Goal: Task Accomplishment & Management: Complete application form

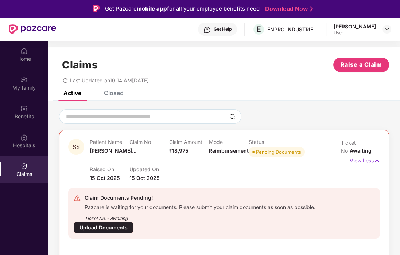
click at [223, 85] on div "Claims Raise a Claim Last Updated on 10:14 AM[DATE]" at bounding box center [224, 69] width 352 height 44
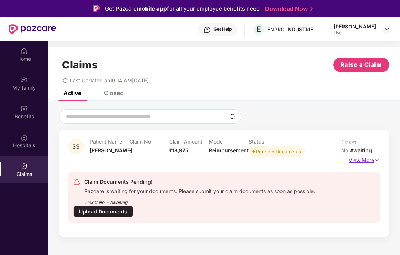
click at [364, 160] on p "View More" at bounding box center [364, 159] width 32 height 10
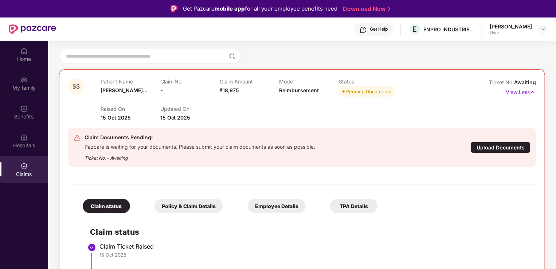
scroll to position [63, 0]
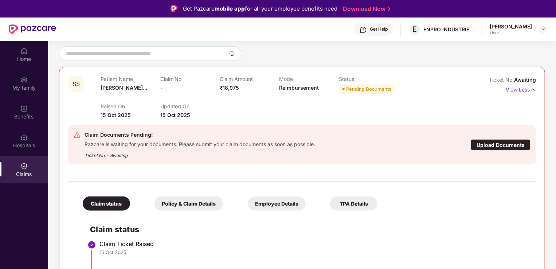
click at [399, 142] on div "Upload Documents" at bounding box center [501, 144] width 60 height 11
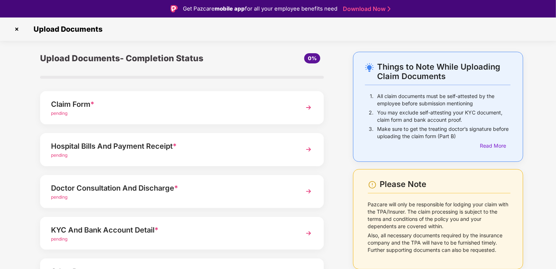
click at [212, 145] on div "Hospital Bills And Payment Receipt *" at bounding box center [171, 146] width 240 height 12
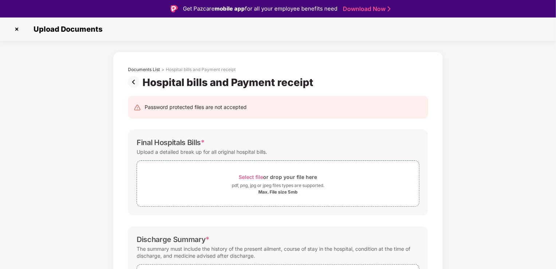
click at [17, 28] on img at bounding box center [17, 29] width 12 height 12
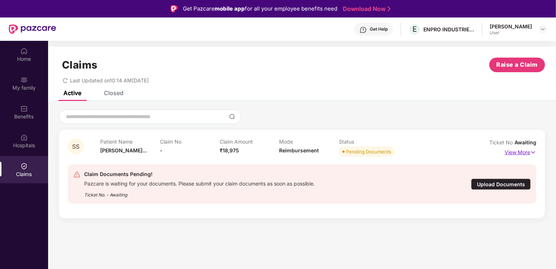
click at [399, 153] on p "View More" at bounding box center [521, 151] width 32 height 10
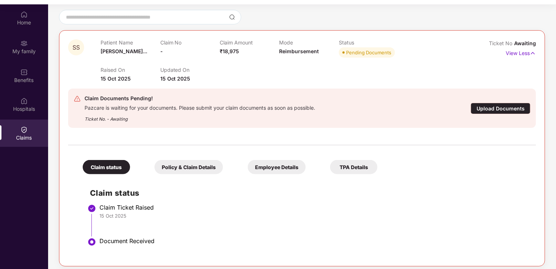
scroll to position [41, 0]
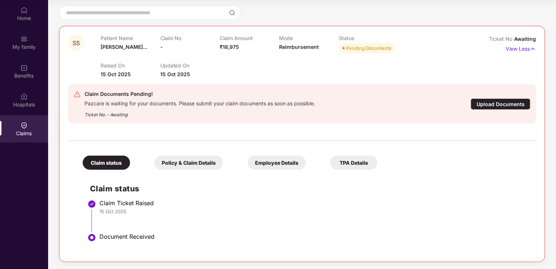
click at [399, 105] on div "Upload Documents" at bounding box center [501, 103] width 60 height 11
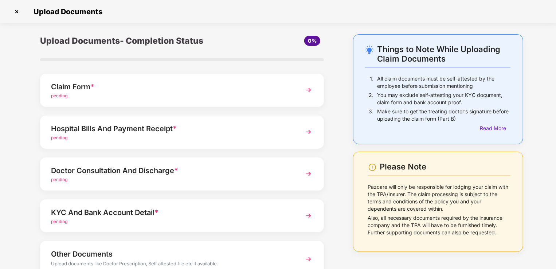
click at [293, 174] on div "Doctor Consultation And Discharge * pending" at bounding box center [182, 173] width 284 height 33
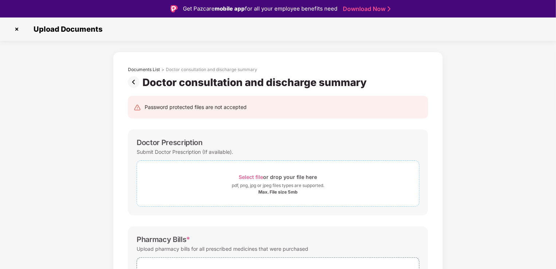
click at [270, 182] on div "pdf, png, jpg or jpeg files types are supported." at bounding box center [278, 185] width 93 height 7
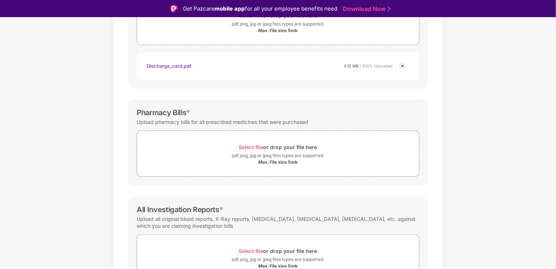
scroll to position [171, 0]
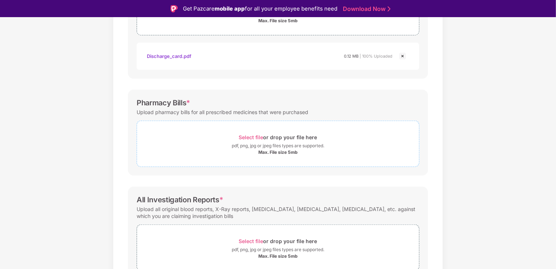
click at [274, 142] on div "pdf, png, jpg or jpeg files types are supported." at bounding box center [278, 145] width 93 height 7
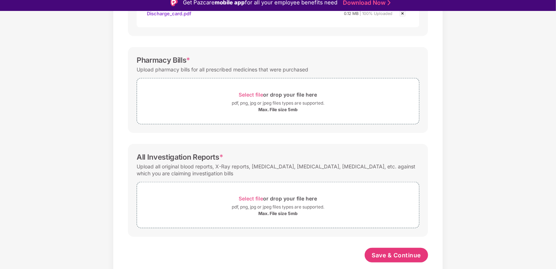
scroll to position [17, 0]
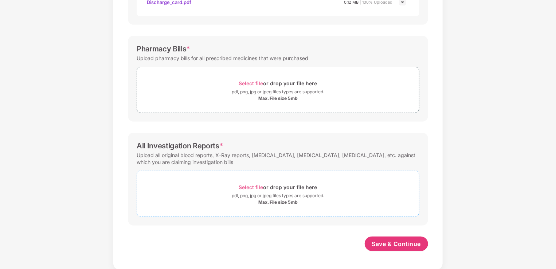
click at [269, 182] on div "Select file or drop your file here" at bounding box center [278, 187] width 78 height 10
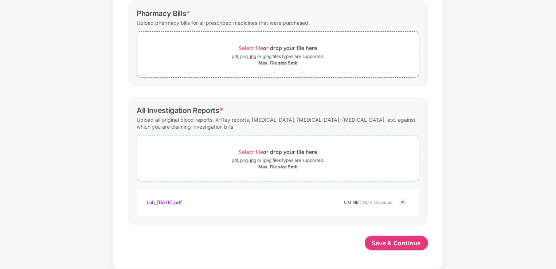
scroll to position [242, 0]
click at [247, 148] on div "Select file or drop your file here" at bounding box center [278, 153] width 78 height 10
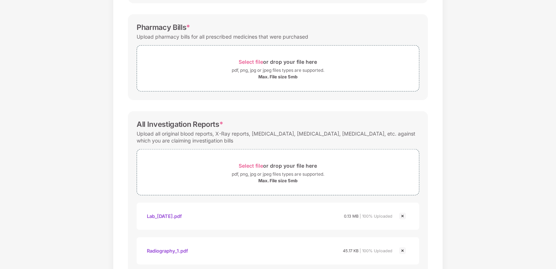
scroll to position [311, 0]
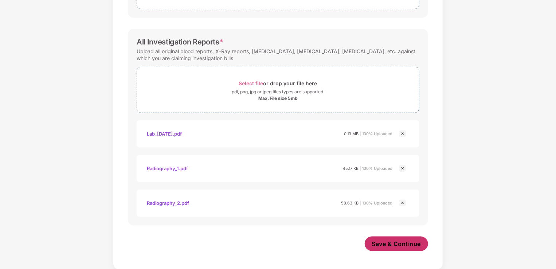
click at [399, 243] on span "Save & Continue" at bounding box center [396, 244] width 49 height 8
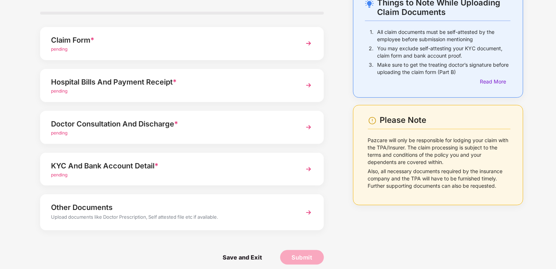
scroll to position [53, 0]
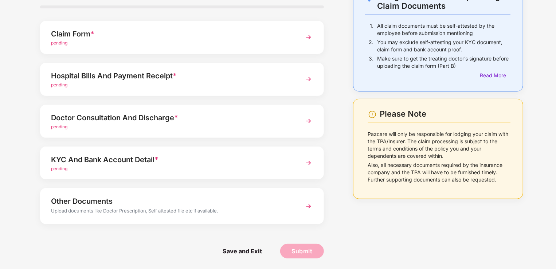
click at [194, 157] on div "KYC And Bank Account Detail *" at bounding box center [171, 160] width 240 height 12
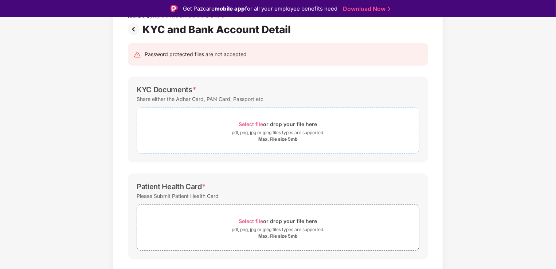
click at [255, 123] on span "Select file" at bounding box center [251, 124] width 24 height 6
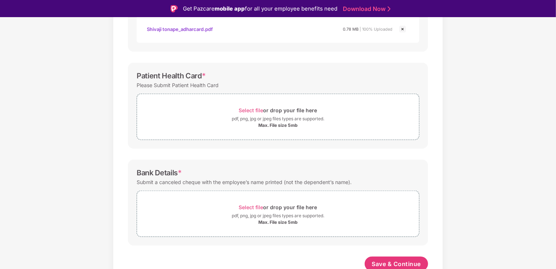
scroll to position [199, 0]
click at [250, 108] on span "Select file" at bounding box center [251, 110] width 24 height 6
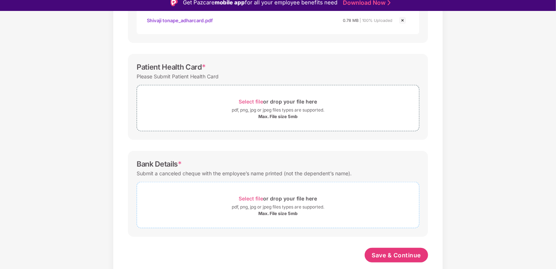
scroll to position [17, 0]
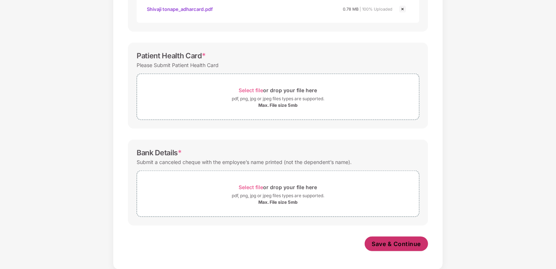
click at [385, 243] on span "Save & Continue" at bounding box center [396, 244] width 49 height 8
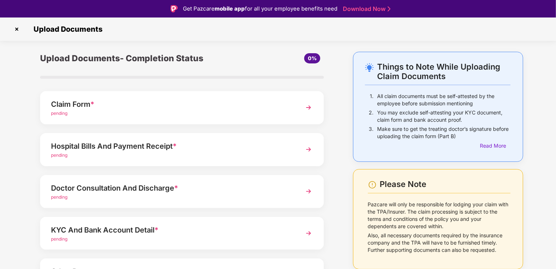
click at [18, 29] on img at bounding box center [17, 29] width 12 height 12
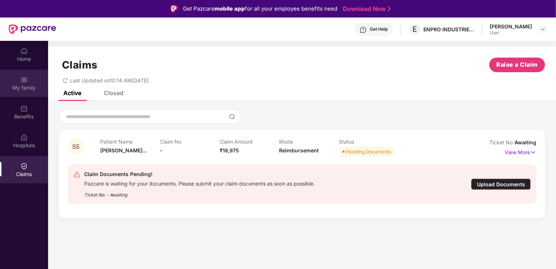
click at [21, 89] on div "My family" at bounding box center [24, 87] width 48 height 7
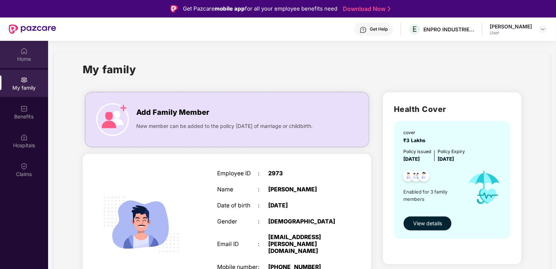
click at [16, 56] on div "Home" at bounding box center [24, 58] width 48 height 7
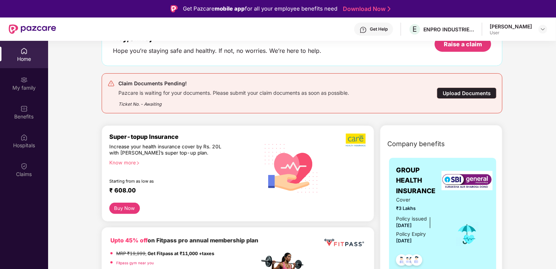
scroll to position [146, 0]
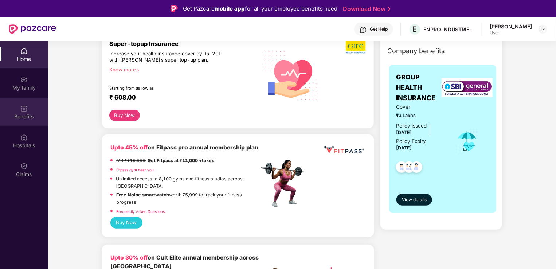
click at [26, 116] on div "Benefits" at bounding box center [24, 116] width 48 height 7
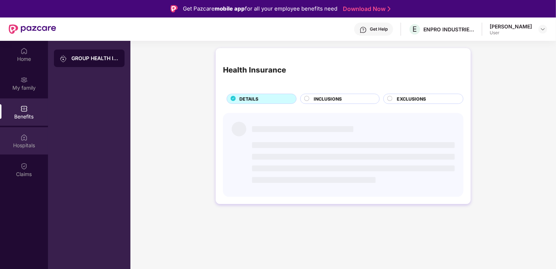
click at [27, 139] on img at bounding box center [23, 137] width 7 height 7
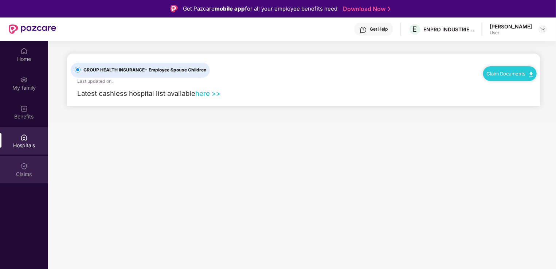
click at [31, 167] on div "Claims" at bounding box center [24, 169] width 48 height 27
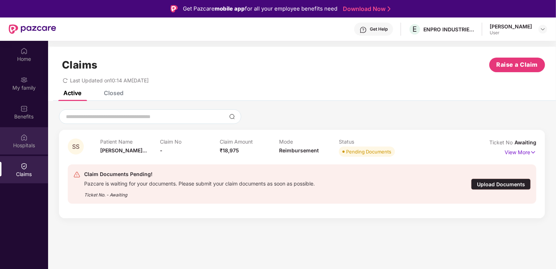
click at [30, 142] on div "Hospitals" at bounding box center [24, 145] width 48 height 7
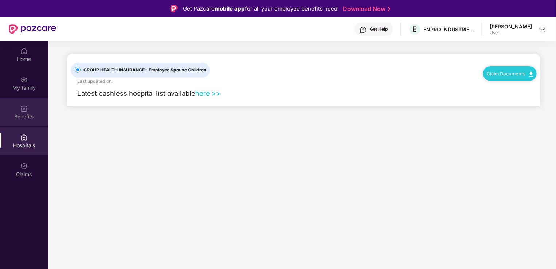
click at [23, 111] on img at bounding box center [23, 108] width 7 height 7
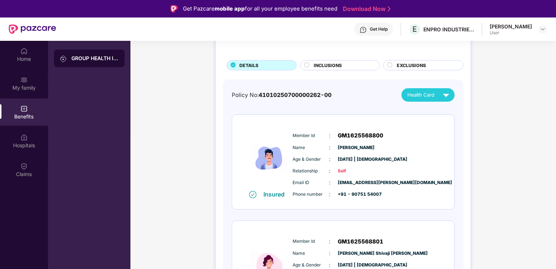
scroll to position [36, 0]
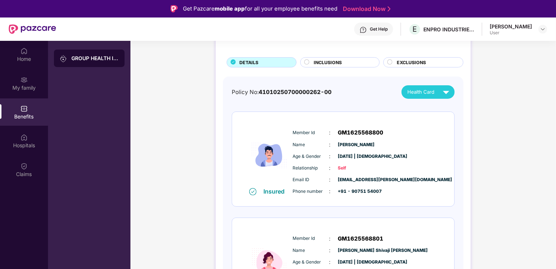
click at [399, 96] on div "Health Card" at bounding box center [429, 92] width 45 height 13
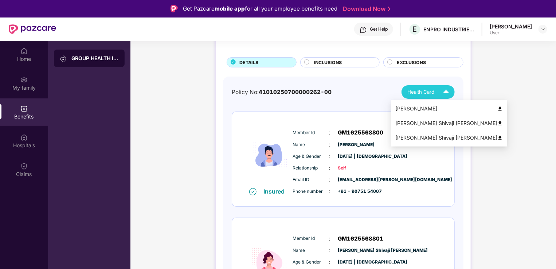
click at [399, 136] on img at bounding box center [499, 137] width 5 height 5
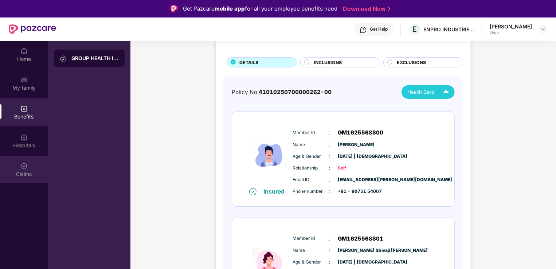
click at [31, 167] on div "Claims" at bounding box center [24, 169] width 48 height 27
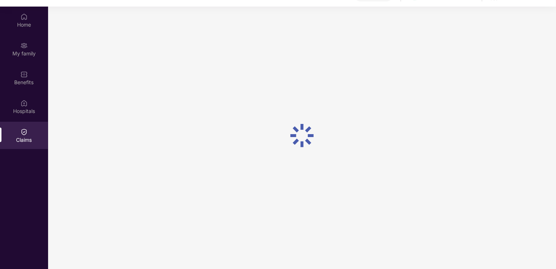
scroll to position [41, 0]
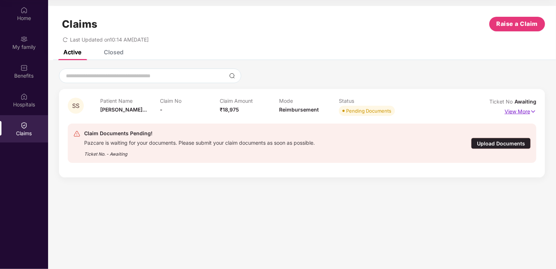
click at [399, 110] on p "View More" at bounding box center [521, 111] width 32 height 10
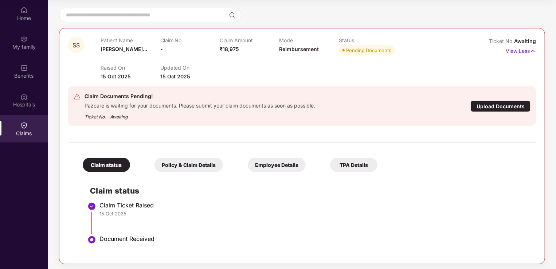
scroll to position [63, 0]
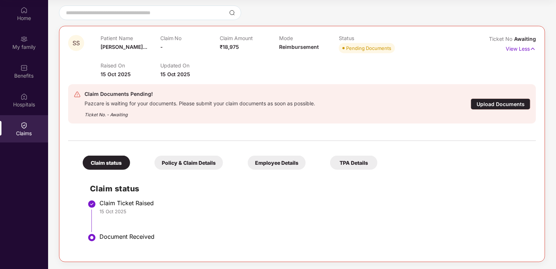
click at [399, 101] on div "Upload Documents" at bounding box center [501, 103] width 60 height 11
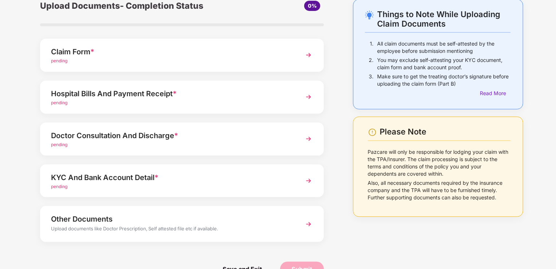
scroll to position [36, 0]
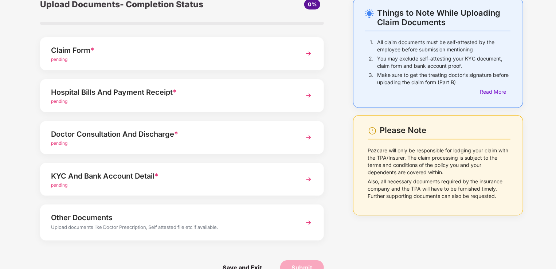
click at [154, 179] on div "KYC And Bank Account Detail *" at bounding box center [171, 176] width 240 height 12
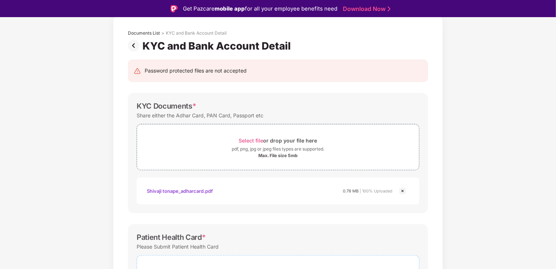
scroll to position [200, 0]
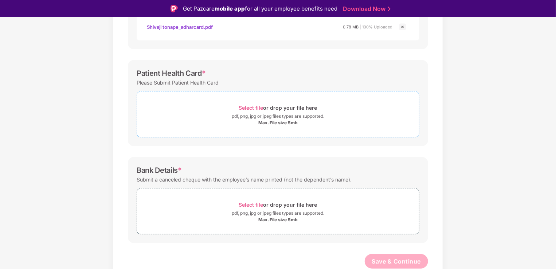
click at [259, 107] on span "Select file" at bounding box center [251, 108] width 24 height 6
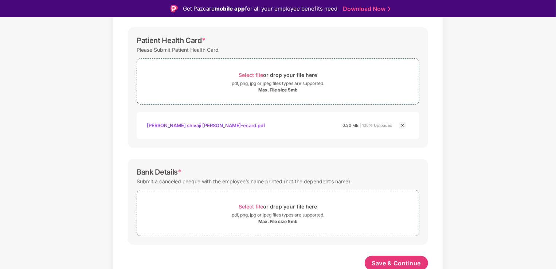
scroll to position [235, 0]
click at [248, 202] on span "Select file" at bounding box center [251, 205] width 24 height 6
click at [399, 255] on span "Save & Continue" at bounding box center [396, 262] width 49 height 8
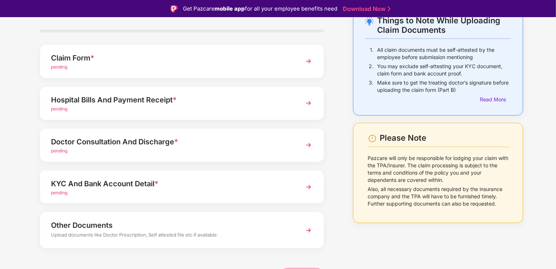
scroll to position [53, 0]
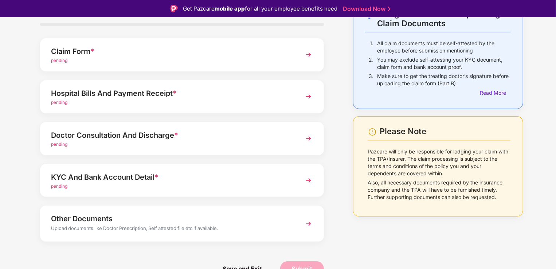
click at [104, 219] on div "Other Documents" at bounding box center [171, 219] width 240 height 12
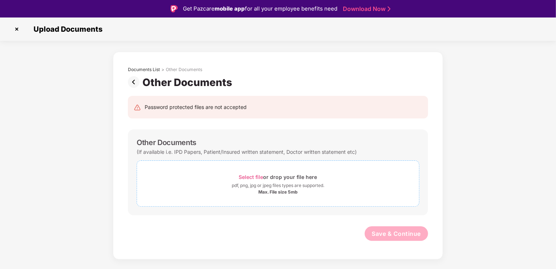
click at [256, 180] on span "Select file" at bounding box center [251, 177] width 24 height 6
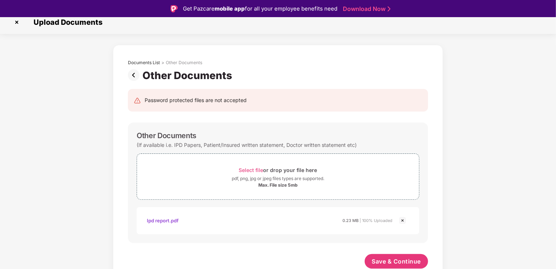
scroll to position [7, 0]
click at [392, 255] on span "Save & Continue" at bounding box center [396, 261] width 49 height 8
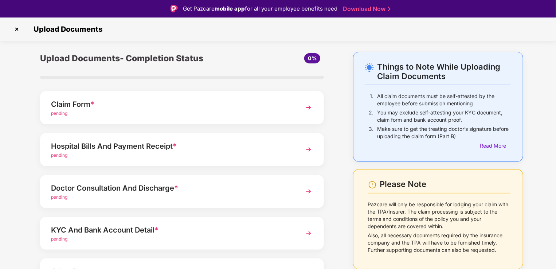
click at [149, 113] on div "pending" at bounding box center [171, 113] width 240 height 7
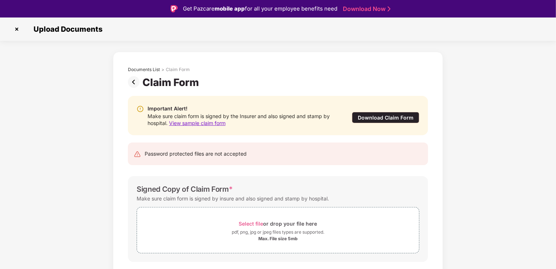
click at [16, 28] on img at bounding box center [17, 29] width 12 height 12
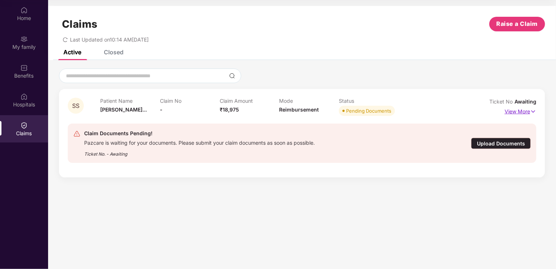
click at [399, 112] on p "View More" at bounding box center [521, 111] width 32 height 10
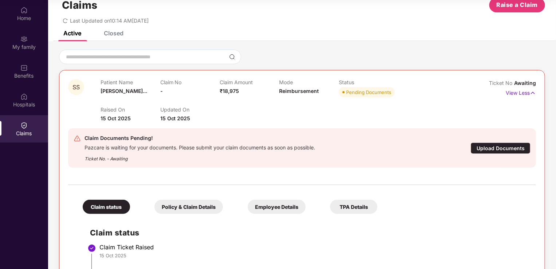
scroll to position [63, 0]
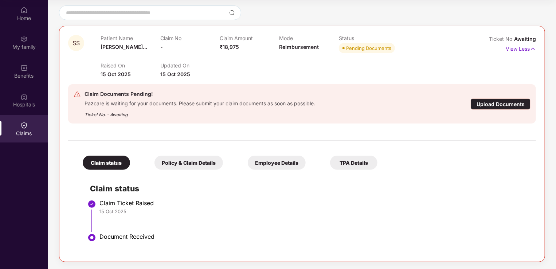
click at [399, 107] on div "Upload Documents" at bounding box center [501, 103] width 60 height 11
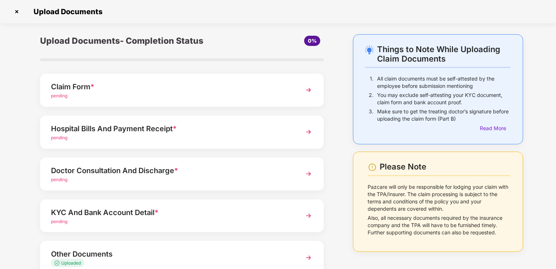
click at [186, 126] on div "Hospital Bills And Payment Receipt *" at bounding box center [171, 129] width 240 height 12
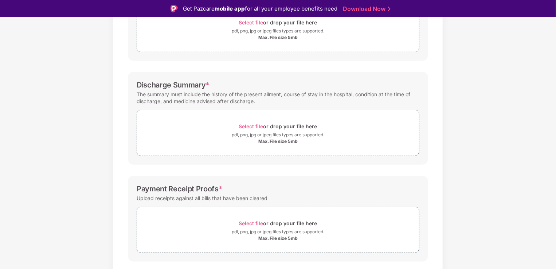
scroll to position [173, 0]
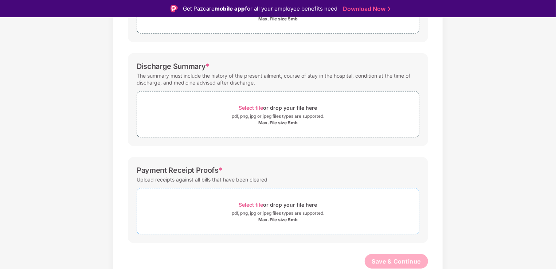
click at [257, 203] on span "Select file" at bounding box center [251, 204] width 24 height 6
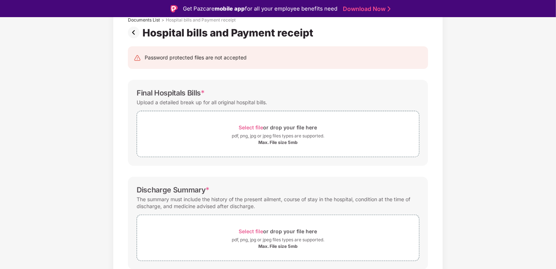
scroll to position [27, 0]
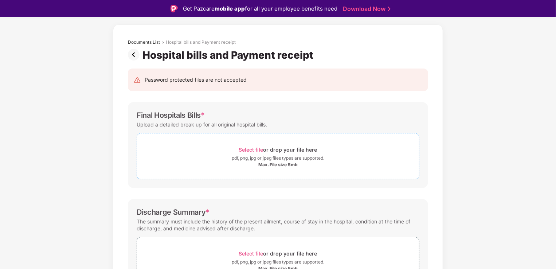
click at [264, 149] on div "Select file or drop your file here" at bounding box center [278, 150] width 78 height 10
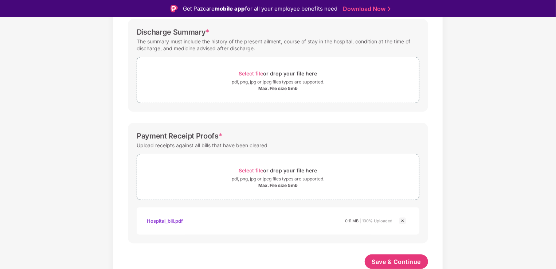
click at [399, 219] on img at bounding box center [402, 220] width 9 height 9
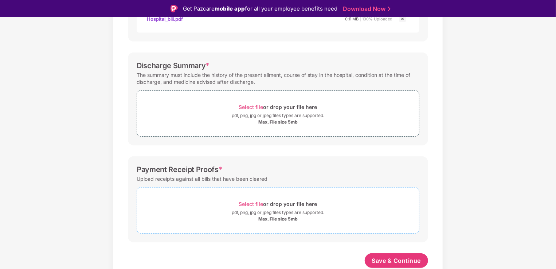
scroll to position [208, 0]
click at [247, 203] on span "Select file" at bounding box center [251, 204] width 24 height 6
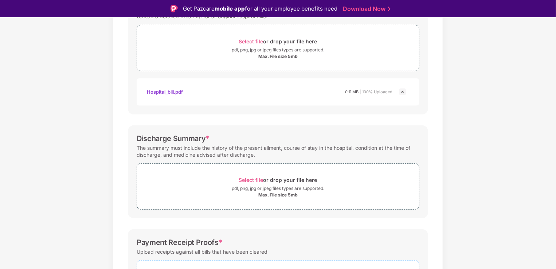
scroll to position [96, 0]
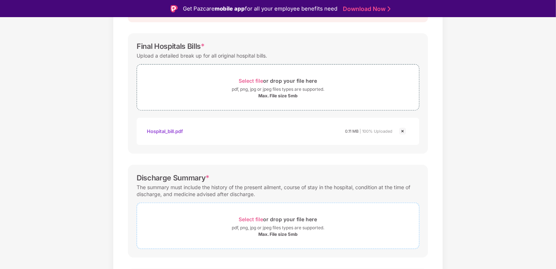
click at [257, 214] on div "Select file or drop your file here" at bounding box center [278, 219] width 78 height 10
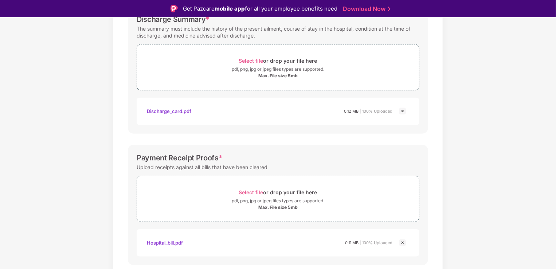
scroll to position [277, 0]
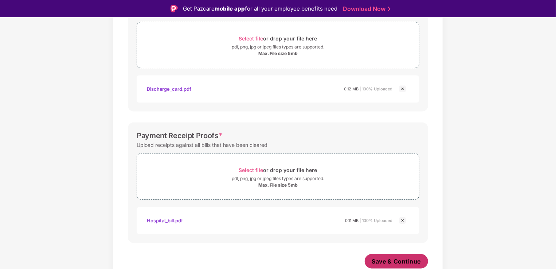
click at [380, 255] on span "Save & Continue" at bounding box center [396, 261] width 49 height 8
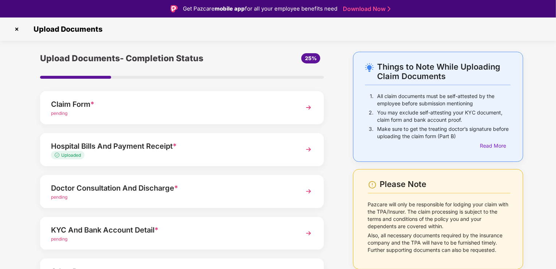
click at [161, 107] on div "Claim Form *" at bounding box center [171, 104] width 240 height 12
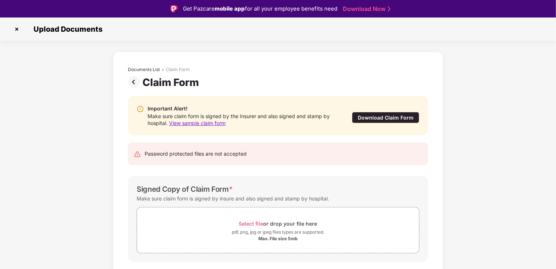
click at [22, 29] on img at bounding box center [17, 29] width 12 height 12
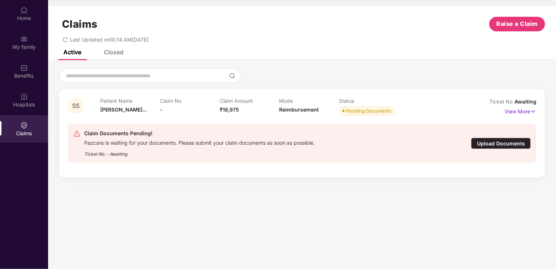
click at [399, 148] on div "Upload Documents" at bounding box center [501, 143] width 60 height 11
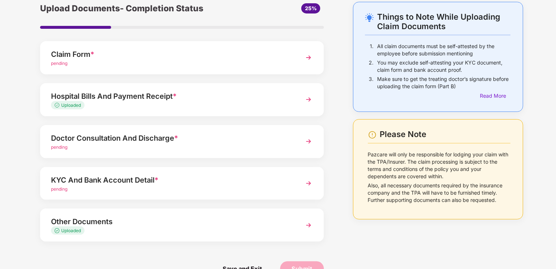
scroll to position [36, 0]
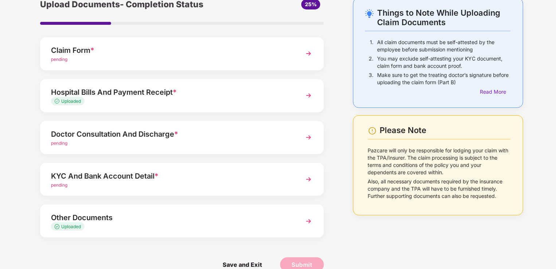
click at [155, 138] on div "Doctor Consultation And Discharge *" at bounding box center [171, 134] width 240 height 12
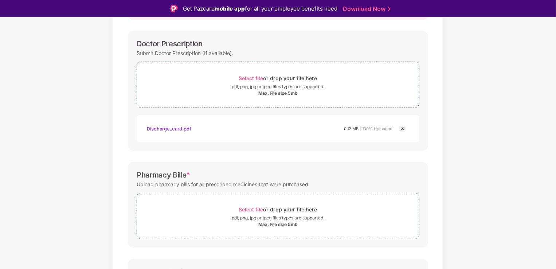
scroll to position [19, 0]
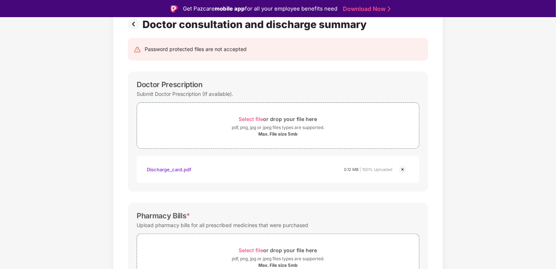
scroll to position [55, 0]
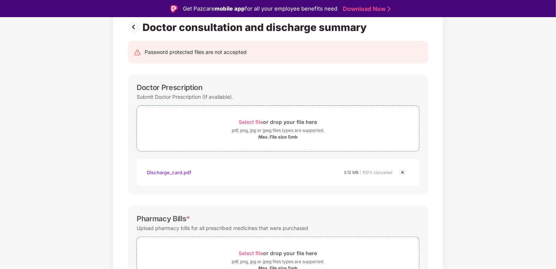
click at [399, 172] on img at bounding box center [402, 172] width 9 height 9
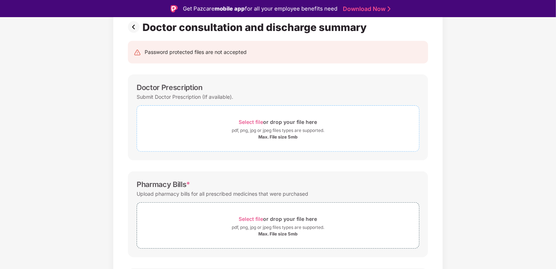
click at [248, 120] on span "Select file" at bounding box center [251, 122] width 24 height 6
